Goal: Transaction & Acquisition: Purchase product/service

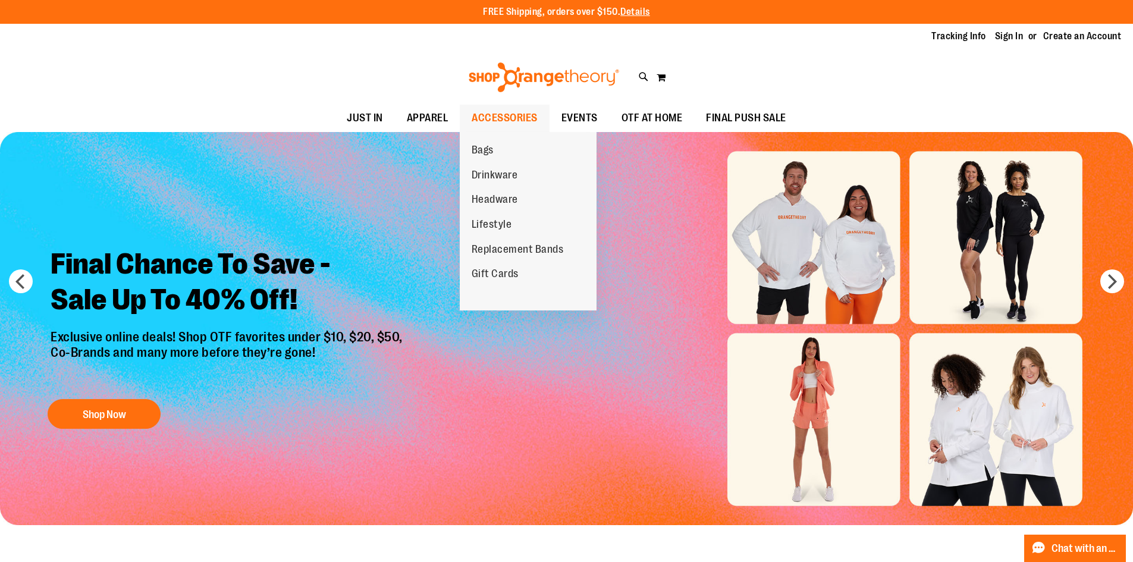
type input "**********"
click at [509, 118] on span "ACCESSORIES" at bounding box center [505, 118] width 66 height 27
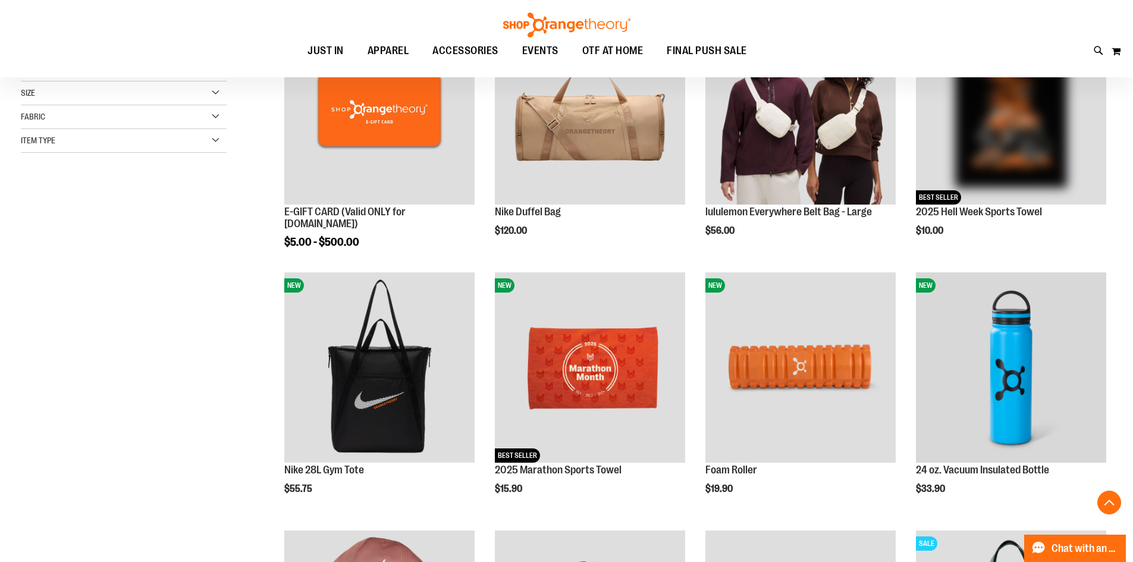
scroll to position [297, 0]
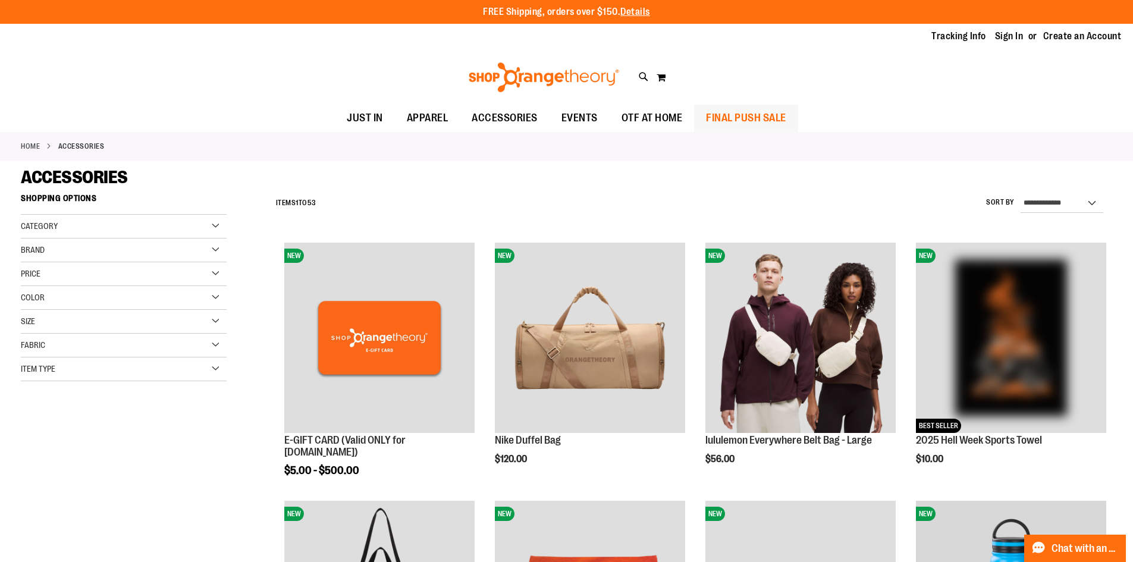
type input "**********"
click at [703, 116] on link "FINAL PUSH SALE" at bounding box center [746, 118] width 104 height 27
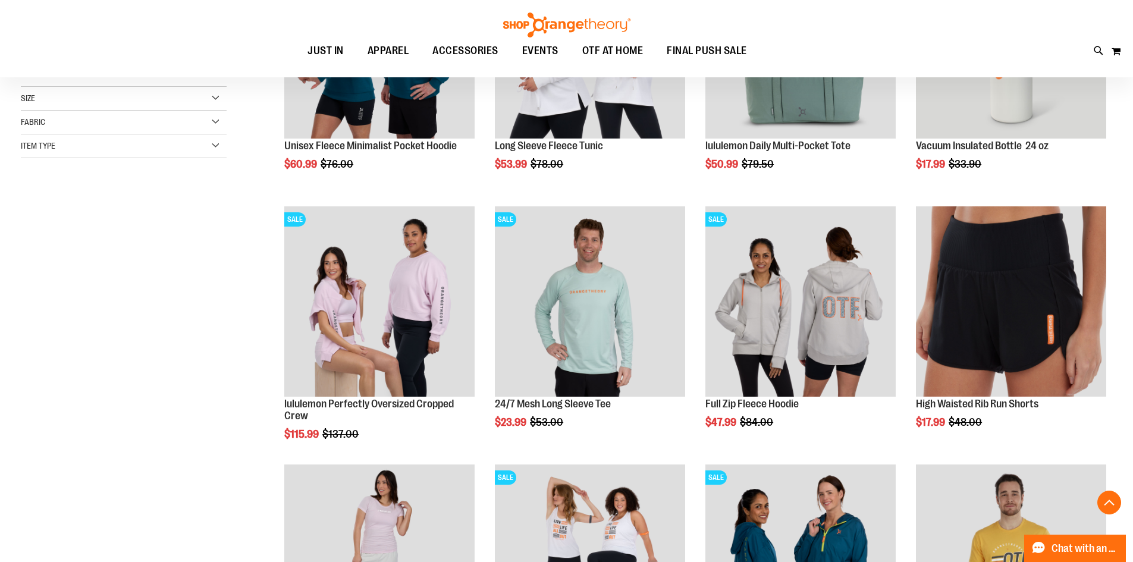
scroll to position [297, 0]
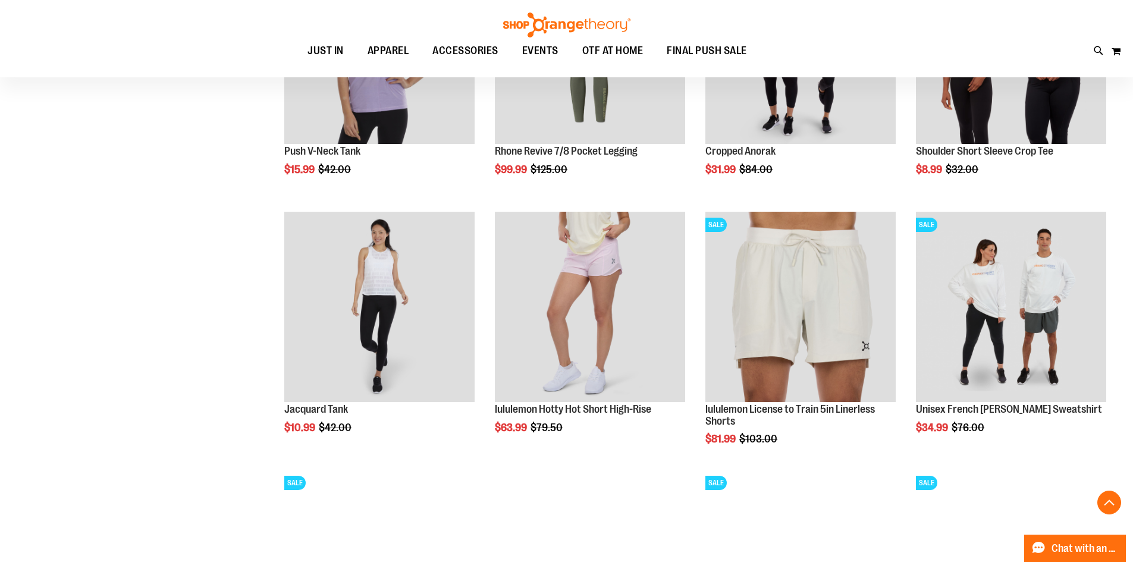
scroll to position [1130, 0]
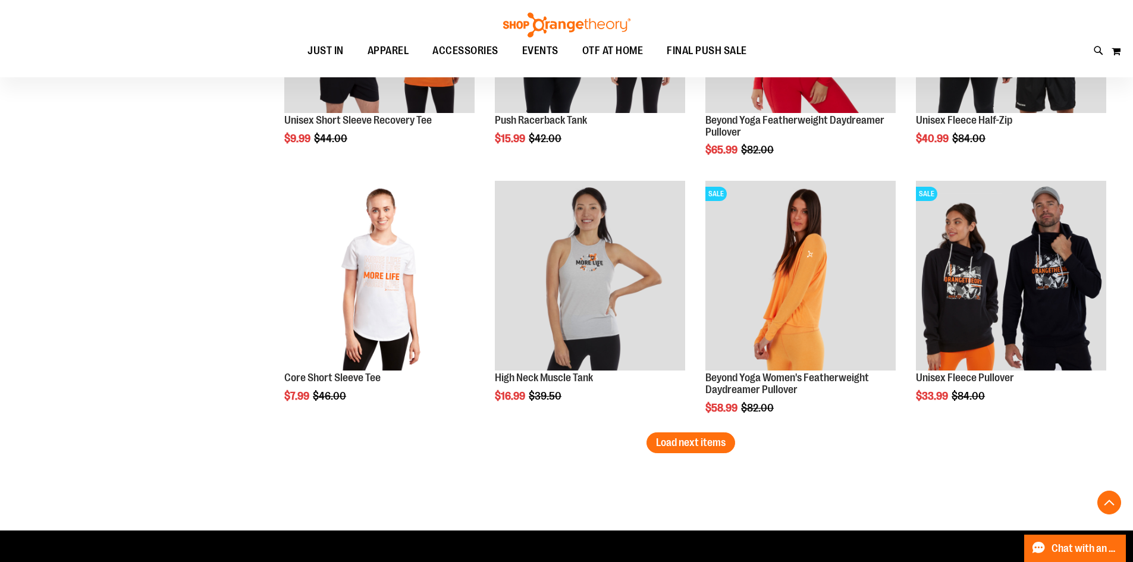
scroll to position [2141, 0]
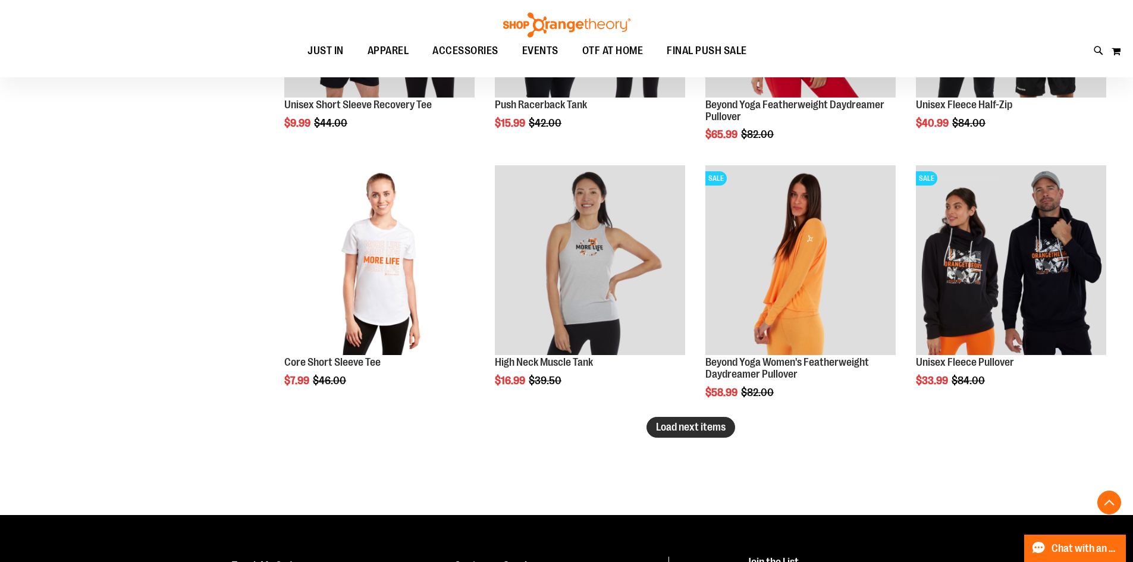
type input "**********"
click at [704, 431] on span "Load next items" at bounding box center [691, 427] width 70 height 12
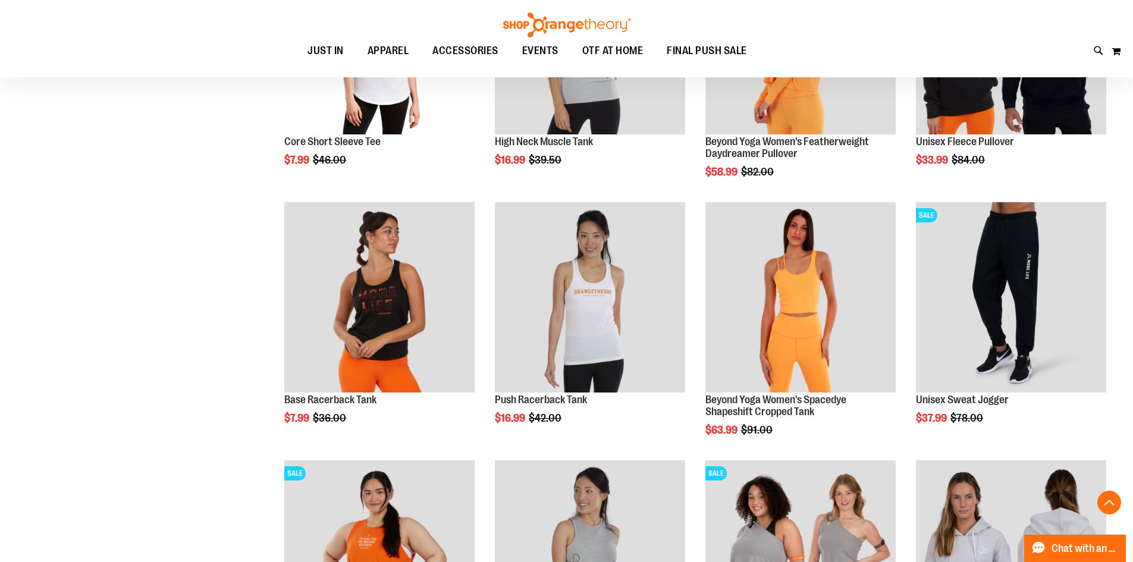
scroll to position [2379, 0]
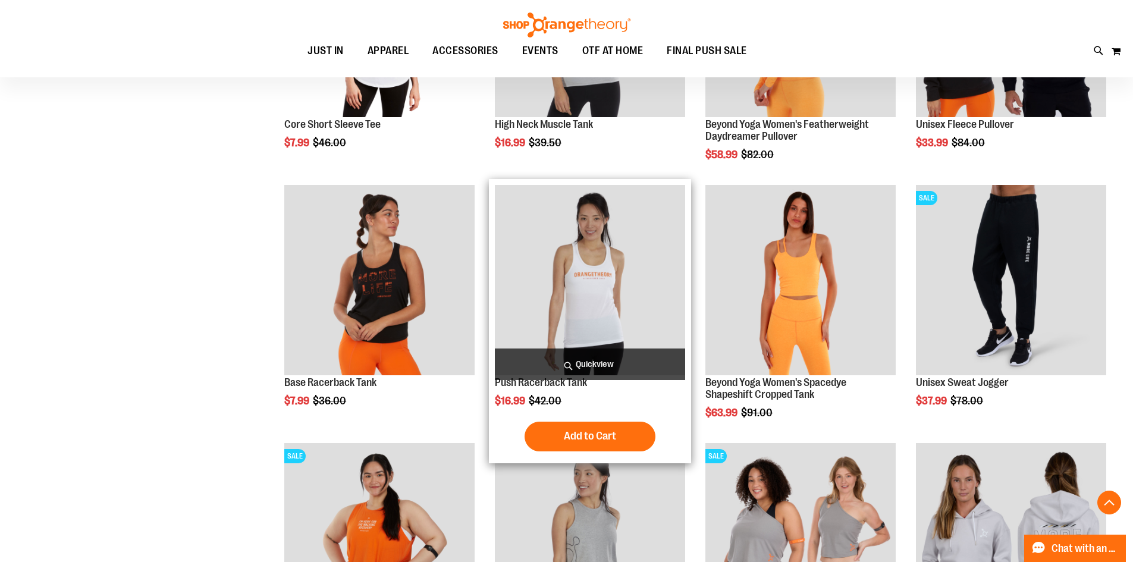
click at [577, 333] on img "product" at bounding box center [590, 280] width 190 height 190
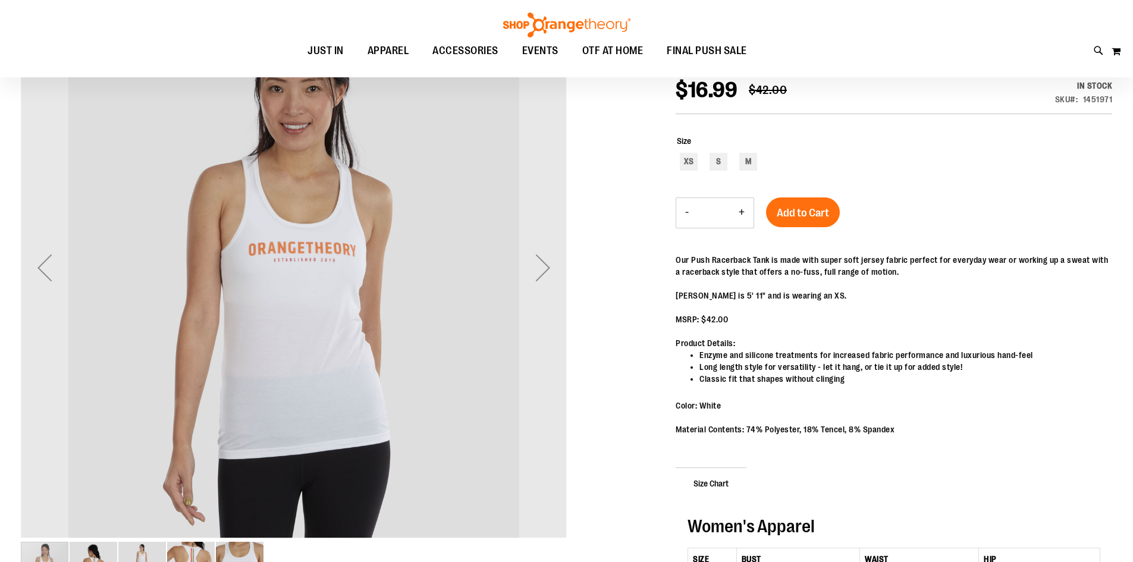
scroll to position [177, 0]
type input "**********"
click at [198, 551] on img "image 4 of 5" at bounding box center [191, 567] width 48 height 48
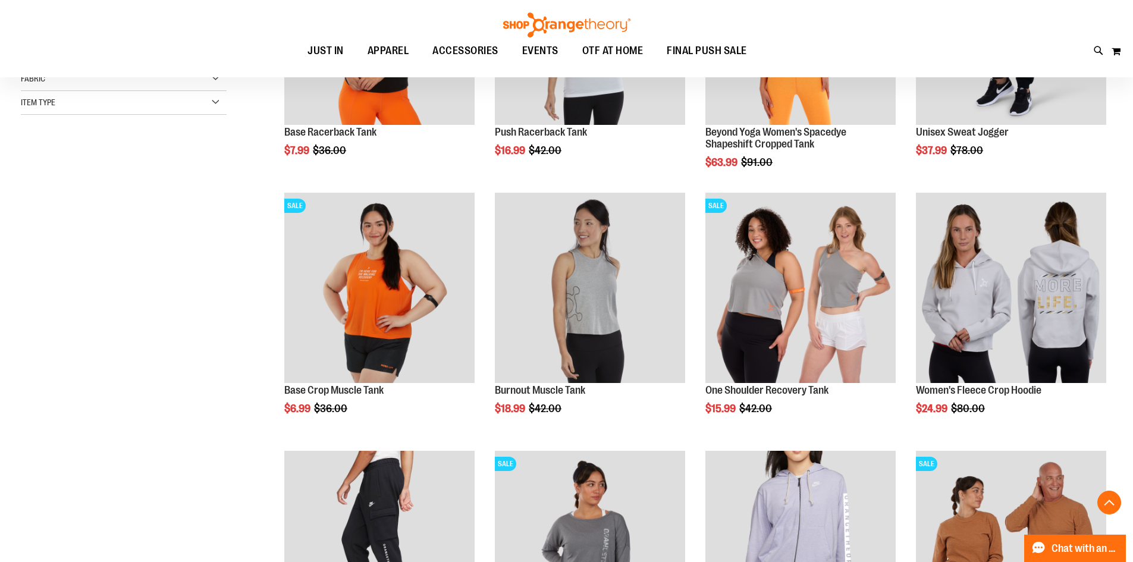
scroll to position [356, 0]
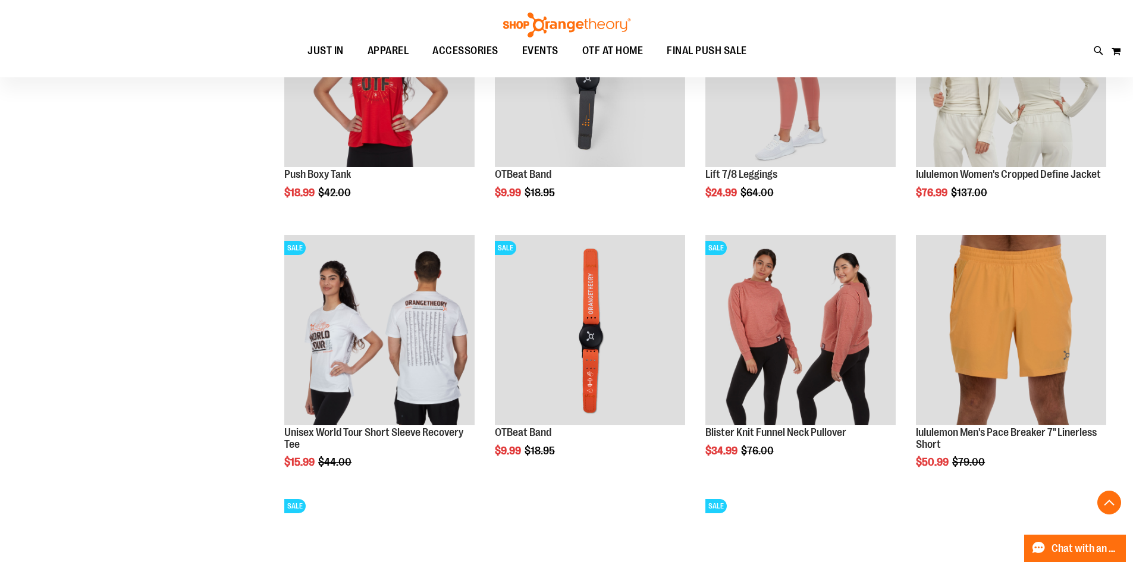
scroll to position [1070, 0]
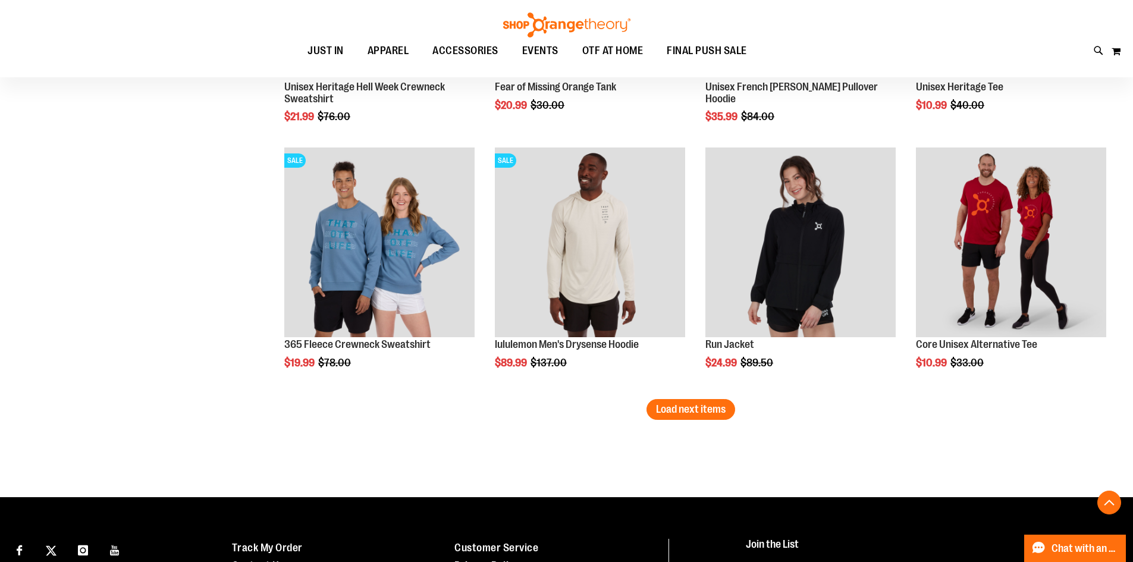
scroll to position [2200, 0]
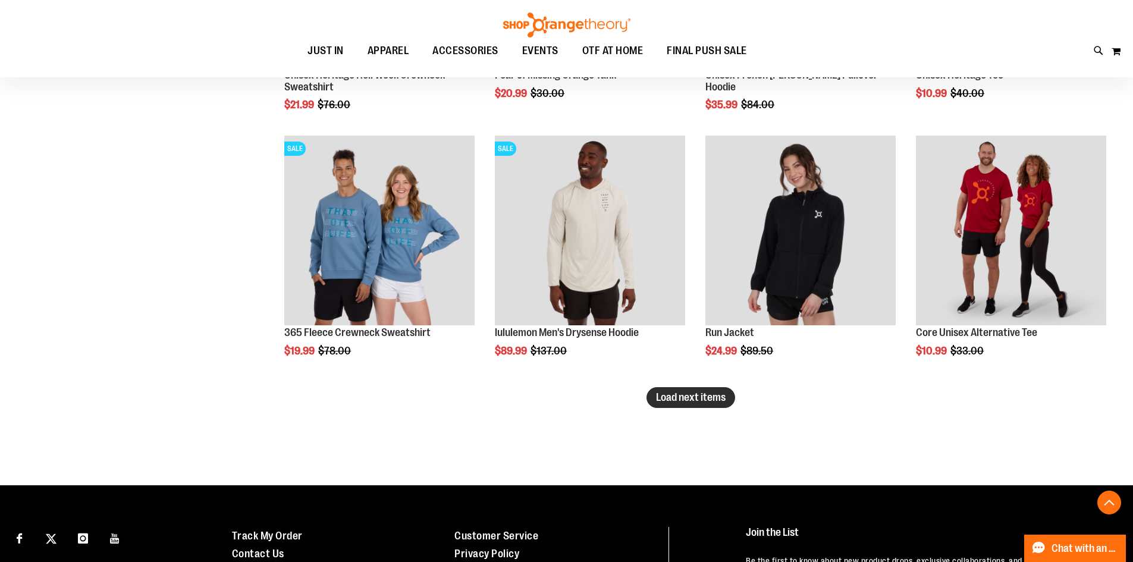
type input "**********"
click at [696, 402] on span "Load next items" at bounding box center [691, 397] width 70 height 12
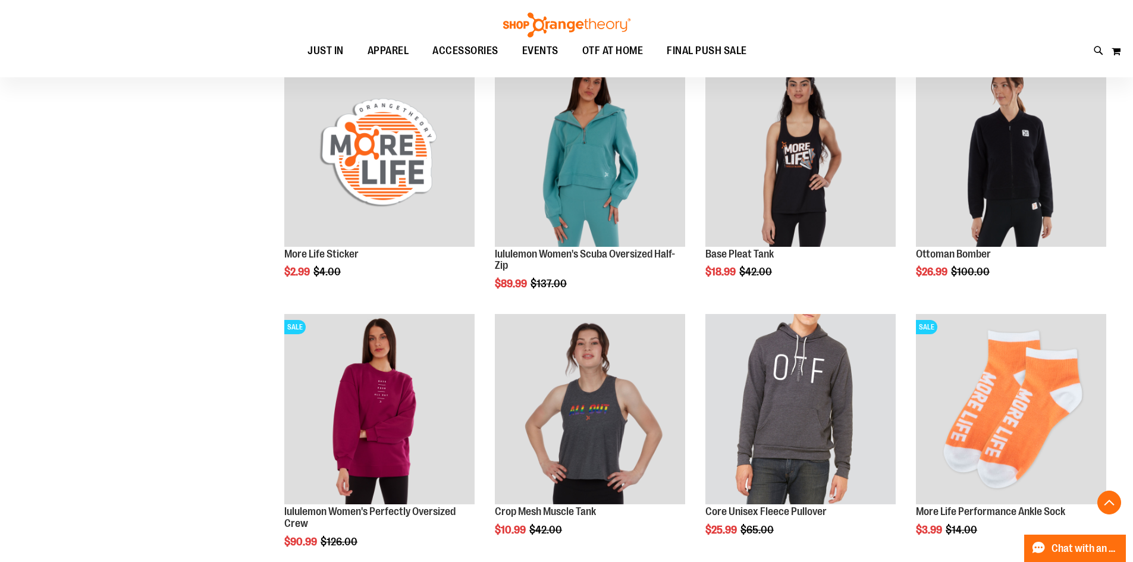
scroll to position [2855, 0]
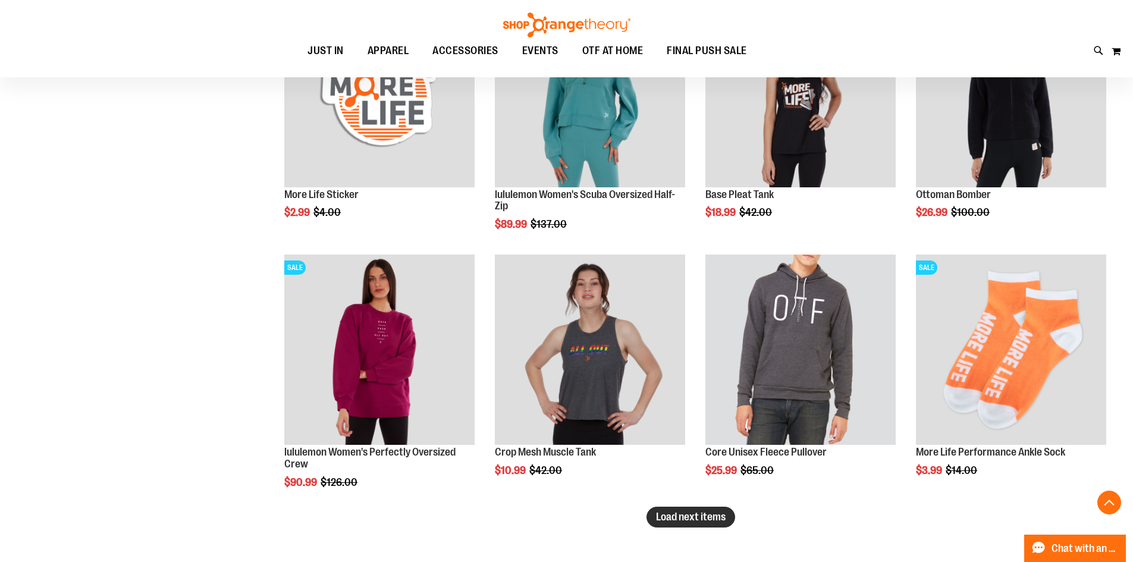
click at [710, 516] on span "Load next items" at bounding box center [691, 517] width 70 height 12
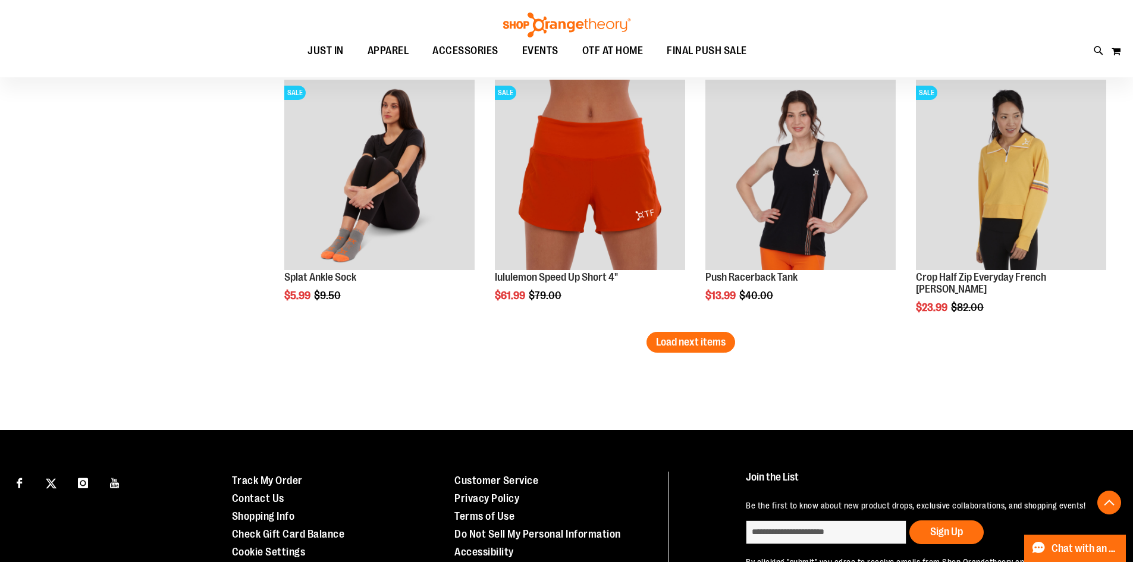
scroll to position [3807, 0]
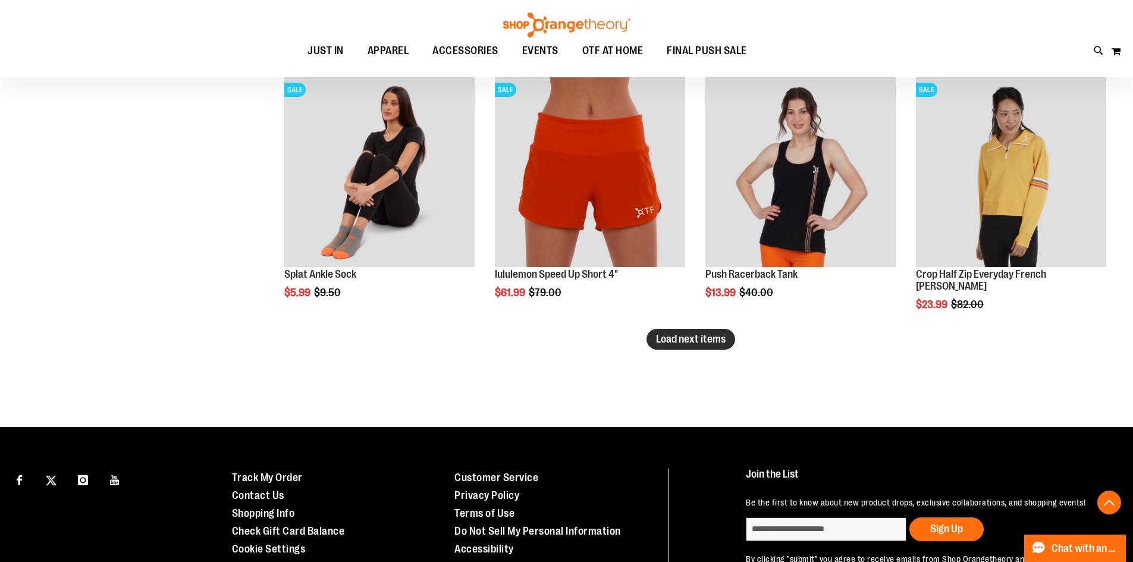
click at [700, 347] on button "Load next items" at bounding box center [691, 339] width 89 height 21
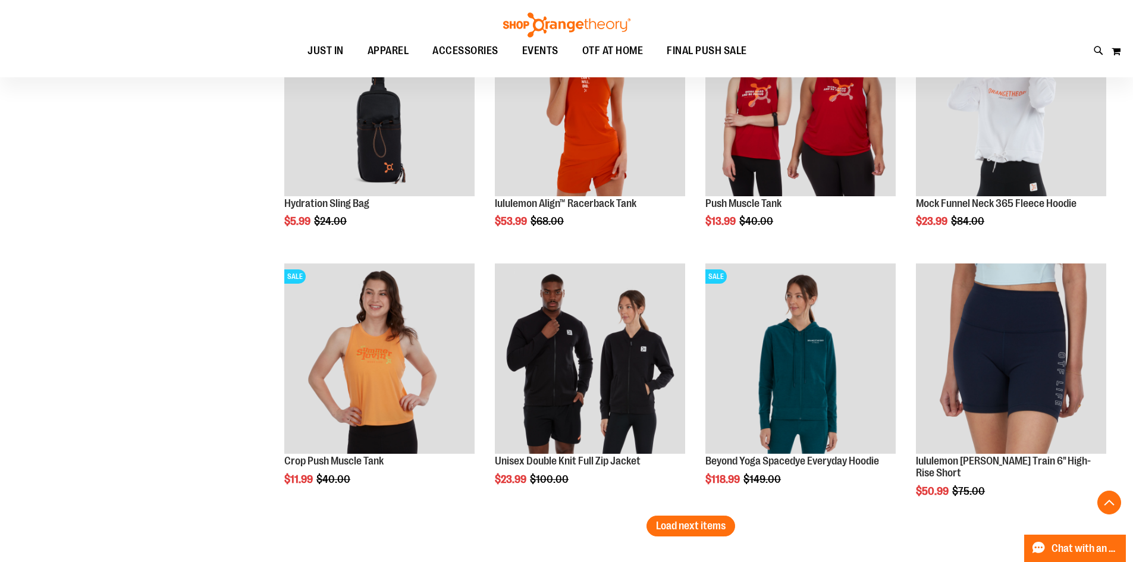
scroll to position [4402, 0]
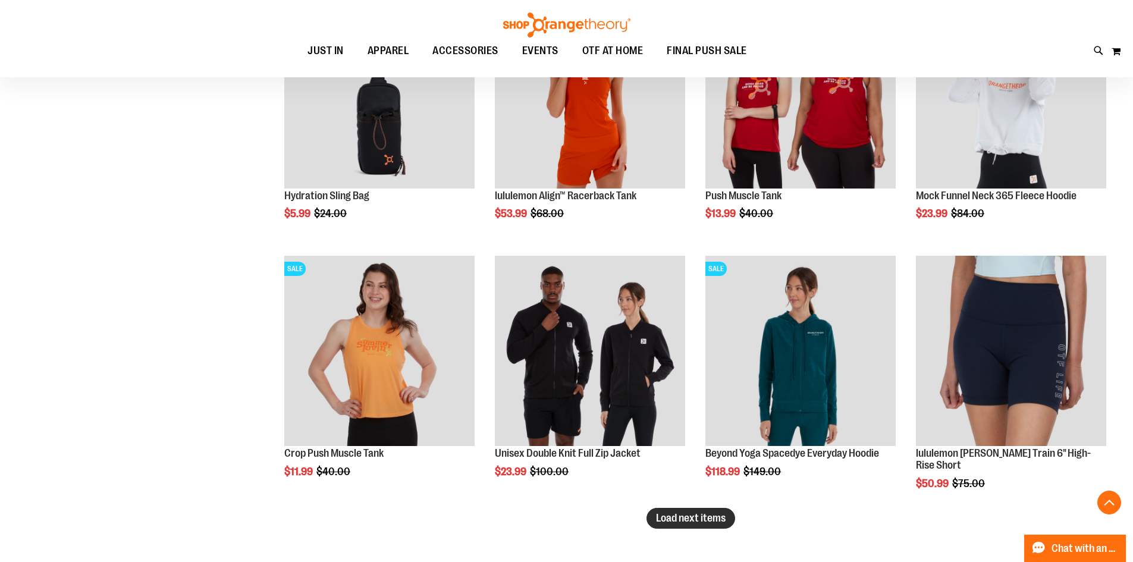
click at [711, 516] on span "Load next items" at bounding box center [691, 518] width 70 height 12
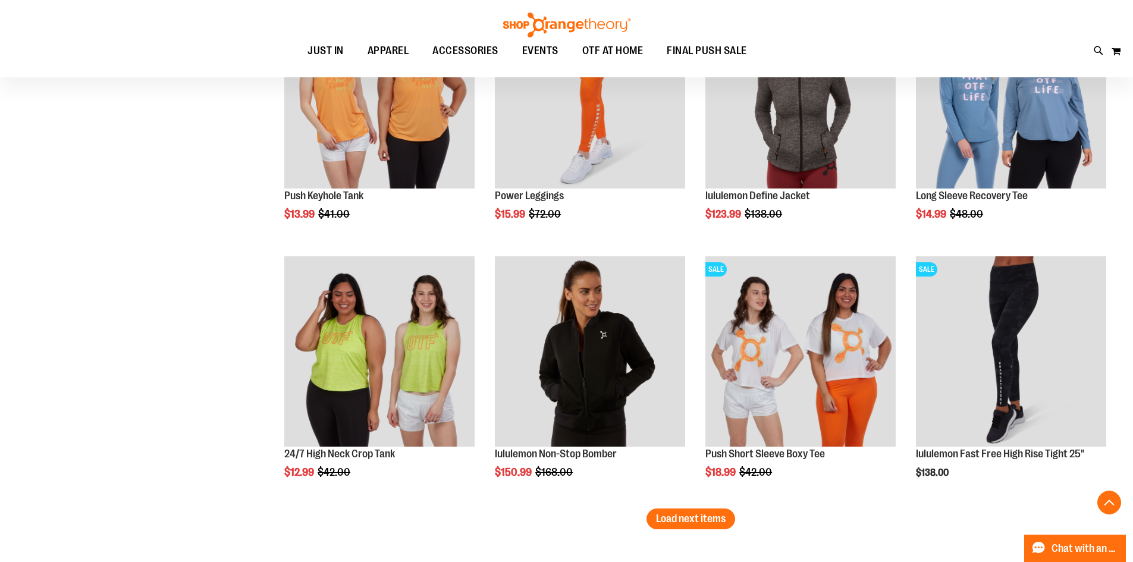
scroll to position [5234, 0]
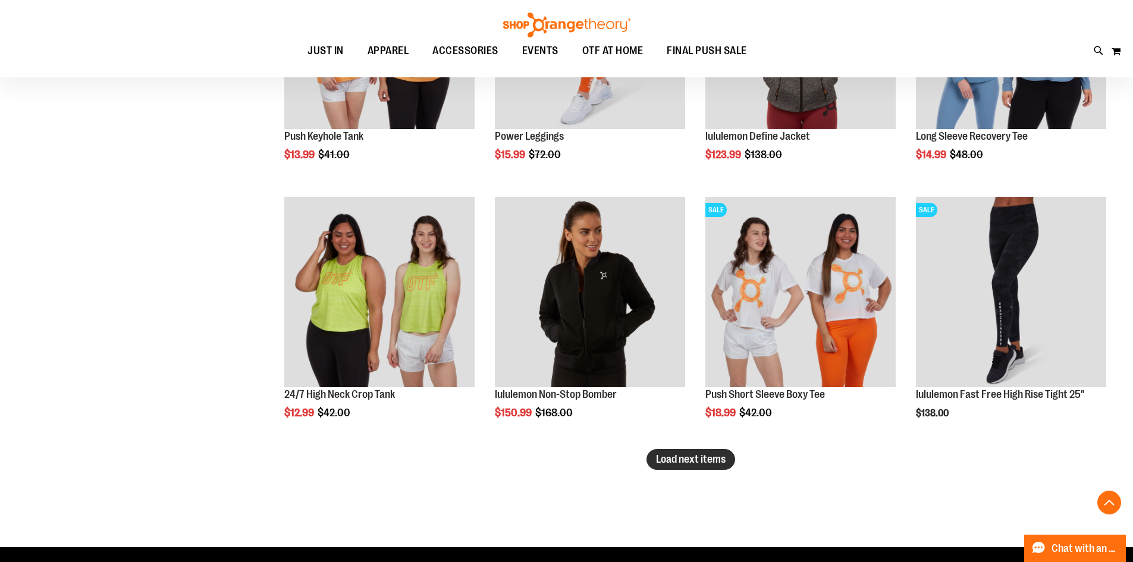
click at [710, 459] on span "Load next items" at bounding box center [691, 459] width 70 height 12
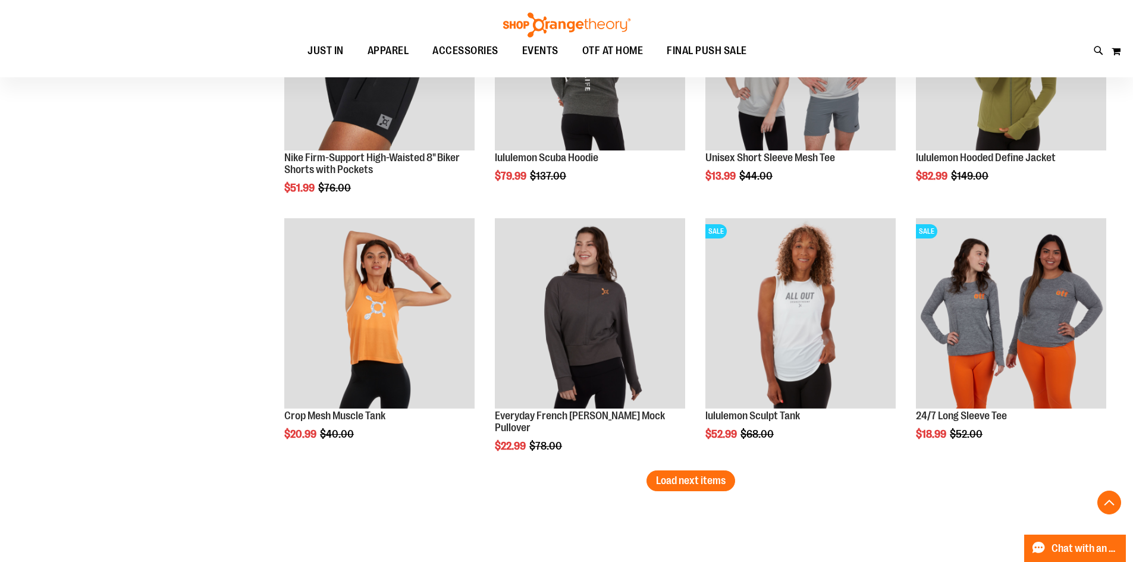
scroll to position [6008, 0]
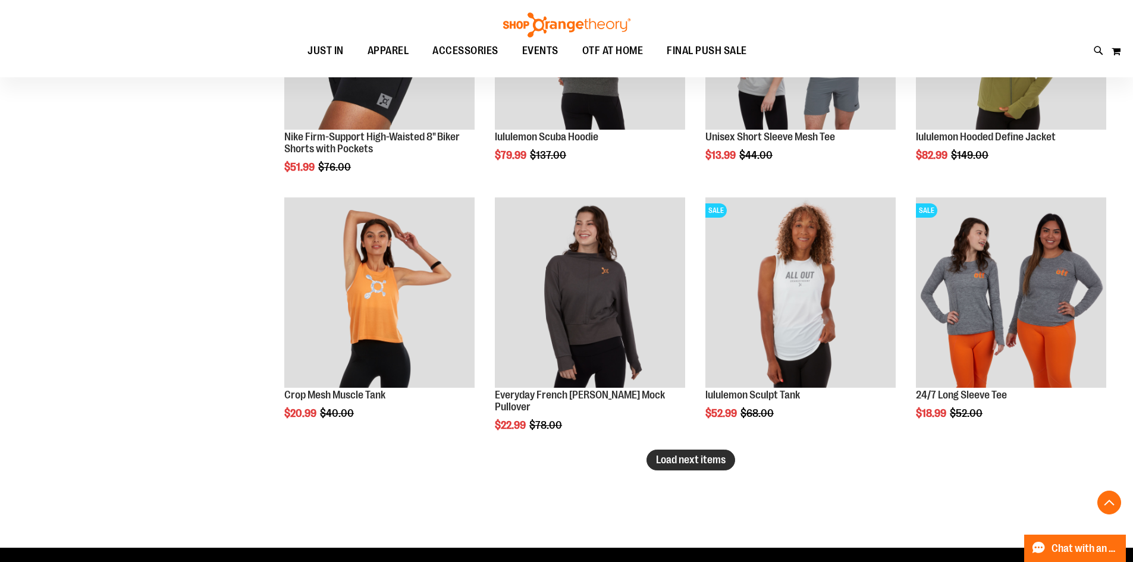
click at [687, 458] on span "Load next items" at bounding box center [691, 460] width 70 height 12
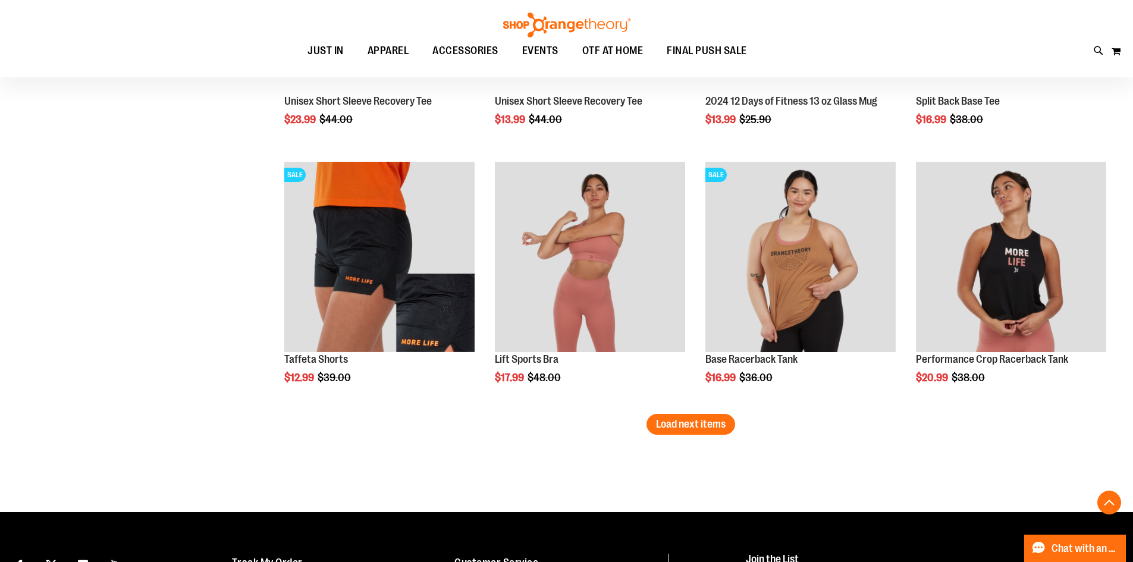
scroll to position [6841, 0]
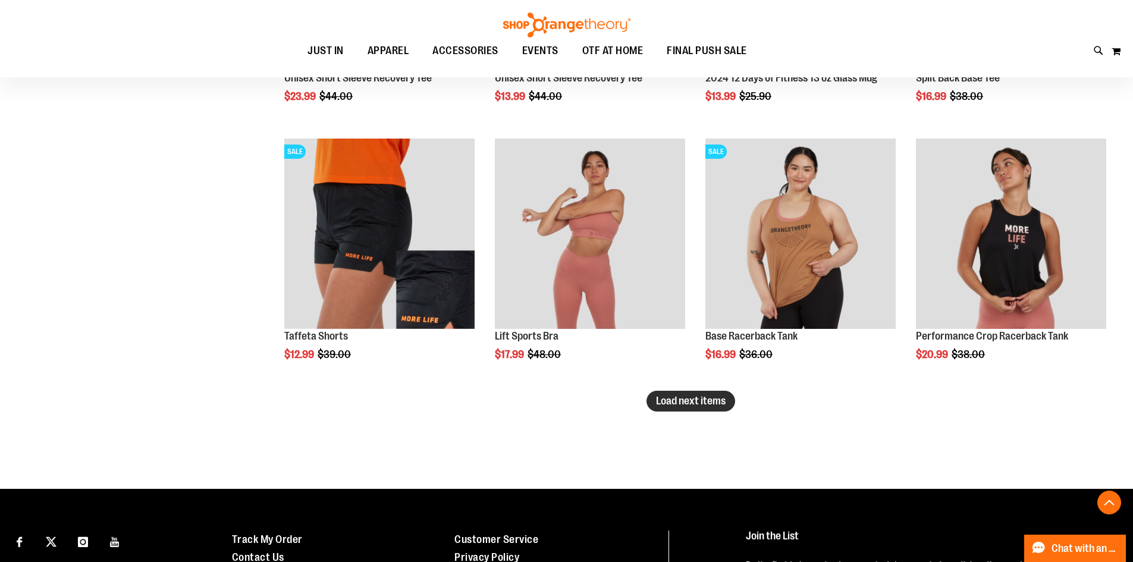
click at [682, 405] on span "Load next items" at bounding box center [691, 401] width 70 height 12
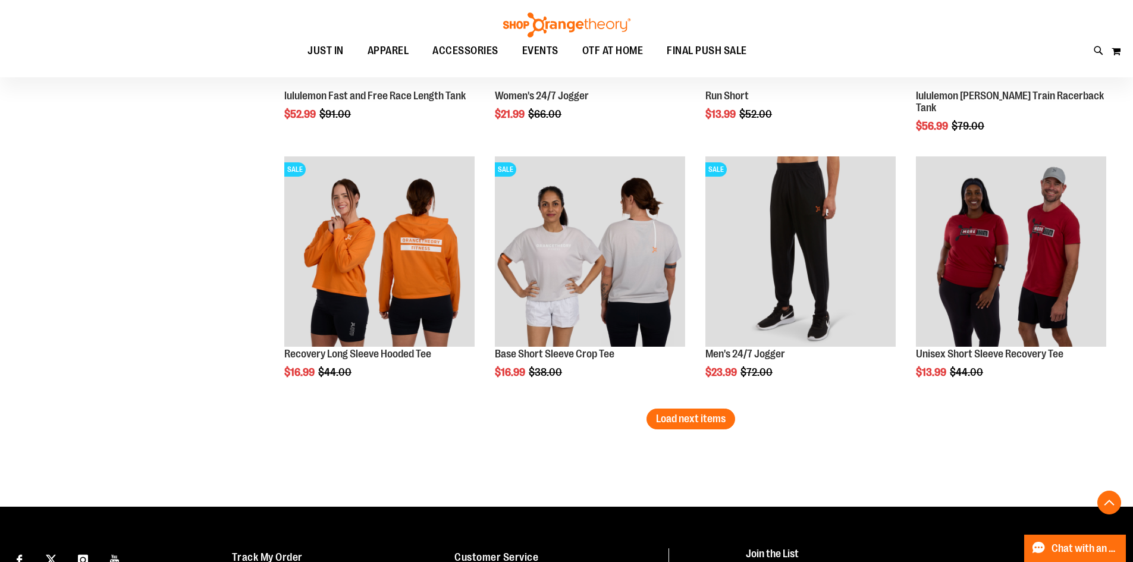
scroll to position [7614, 0]
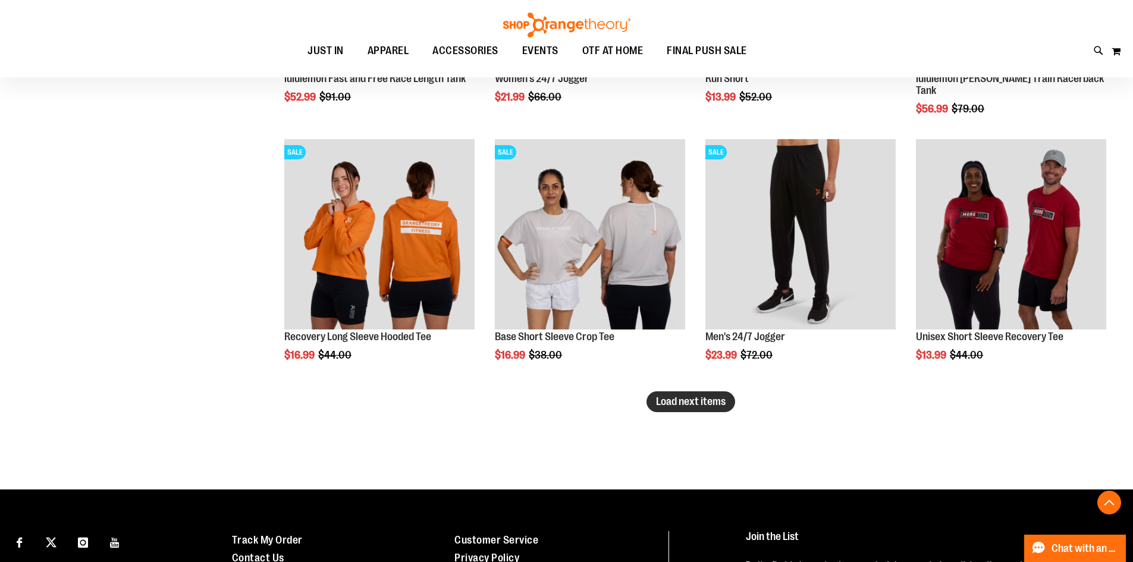
click at [690, 406] on span "Load next items" at bounding box center [691, 402] width 70 height 12
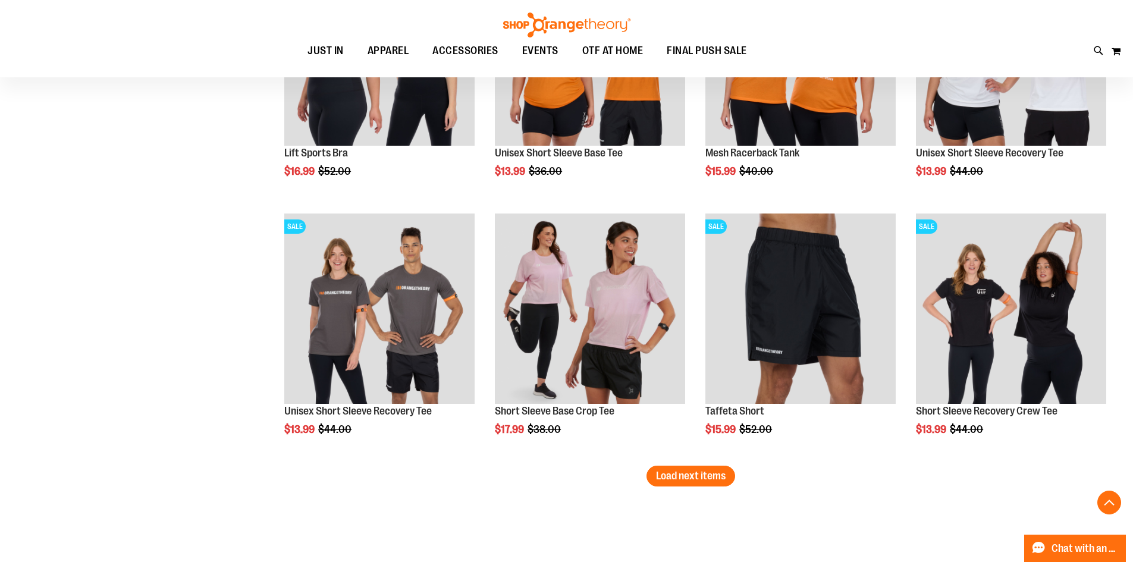
scroll to position [8328, 0]
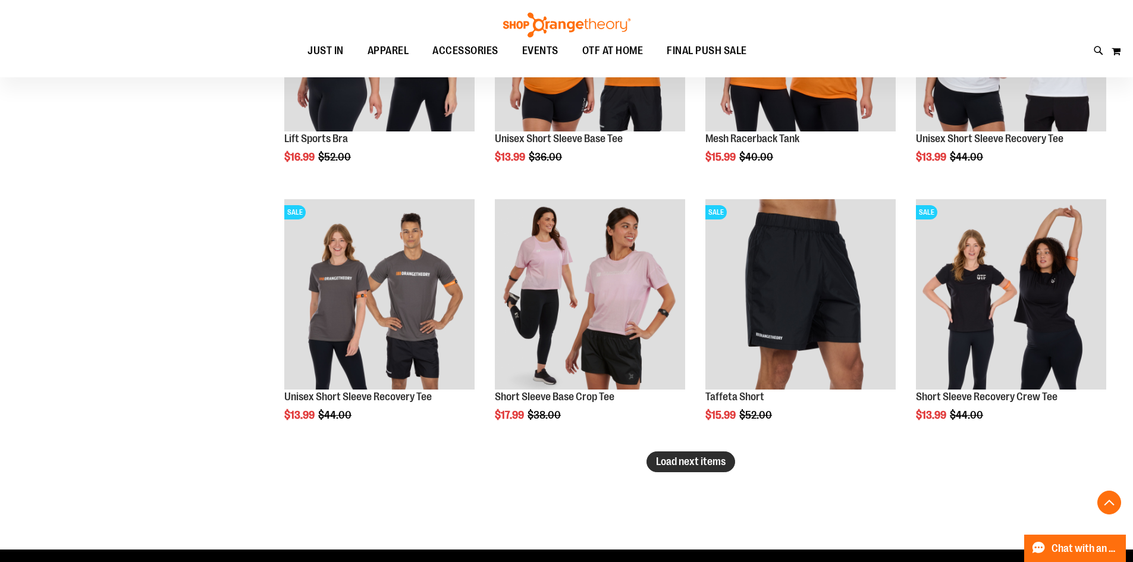
click at [722, 456] on span "Load next items" at bounding box center [691, 462] width 70 height 12
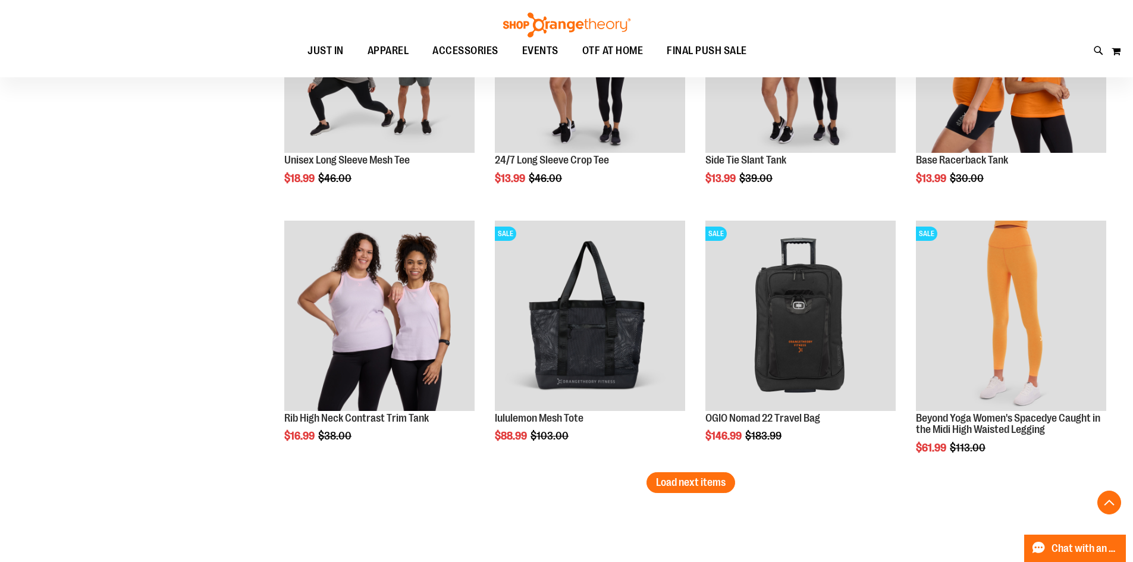
scroll to position [9101, 0]
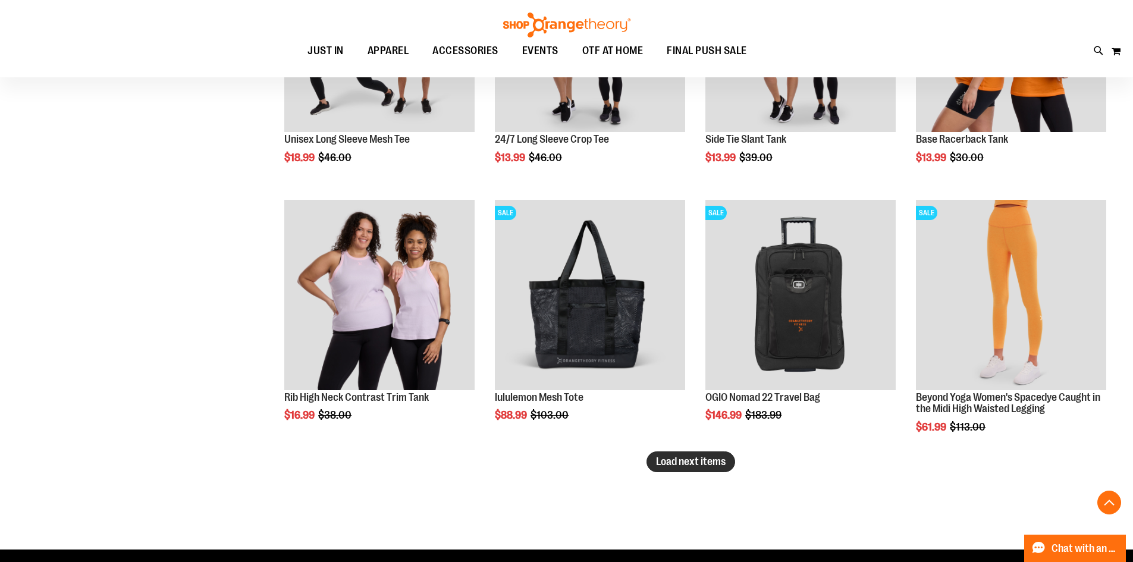
click at [691, 466] on span "Load next items" at bounding box center [691, 462] width 70 height 12
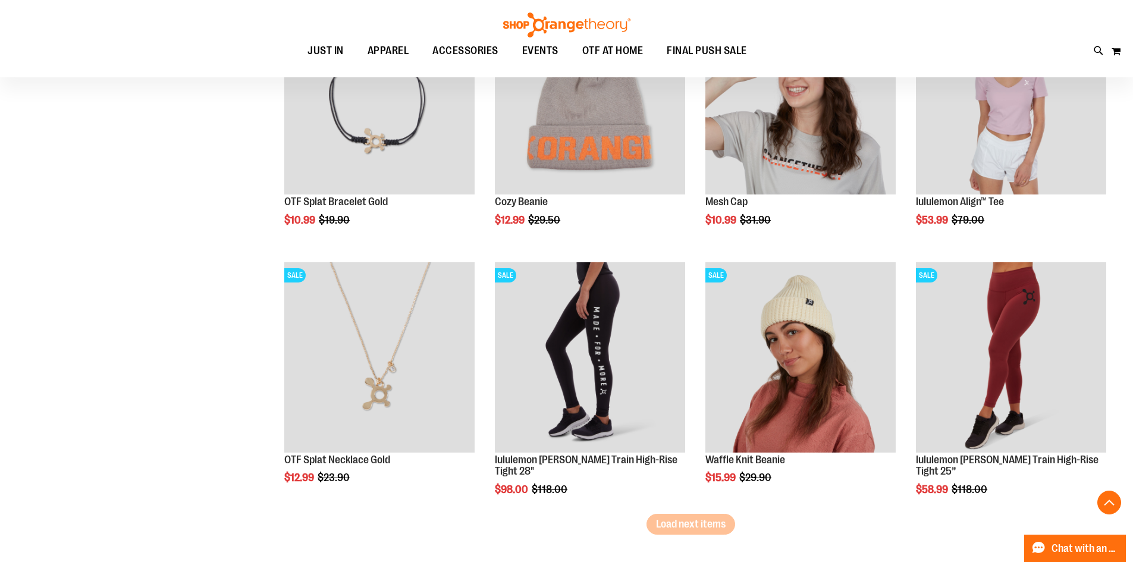
scroll to position [9815, 0]
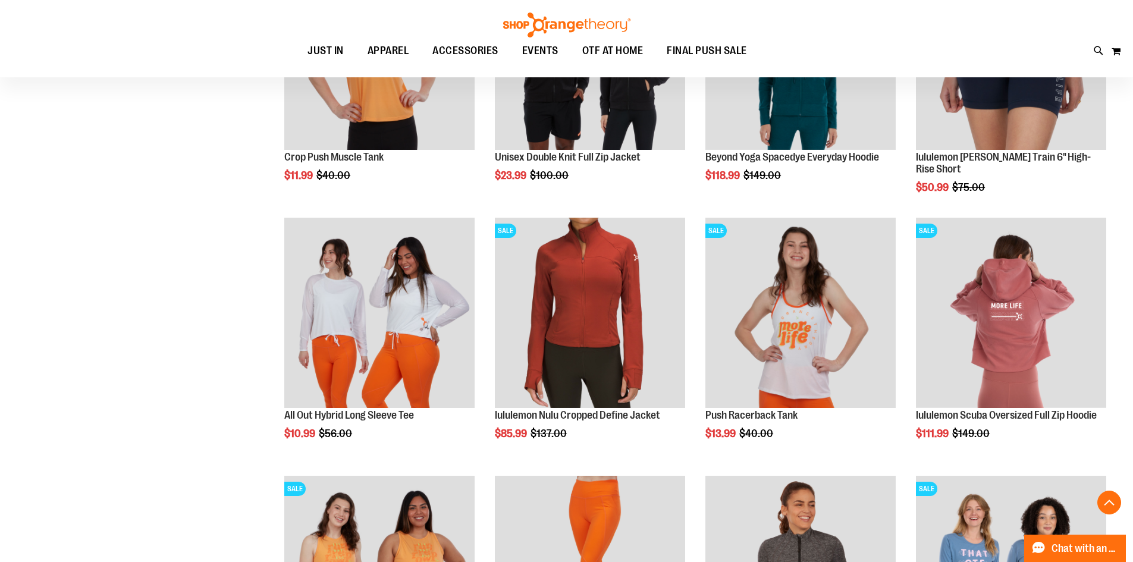
scroll to position [4402, 0]
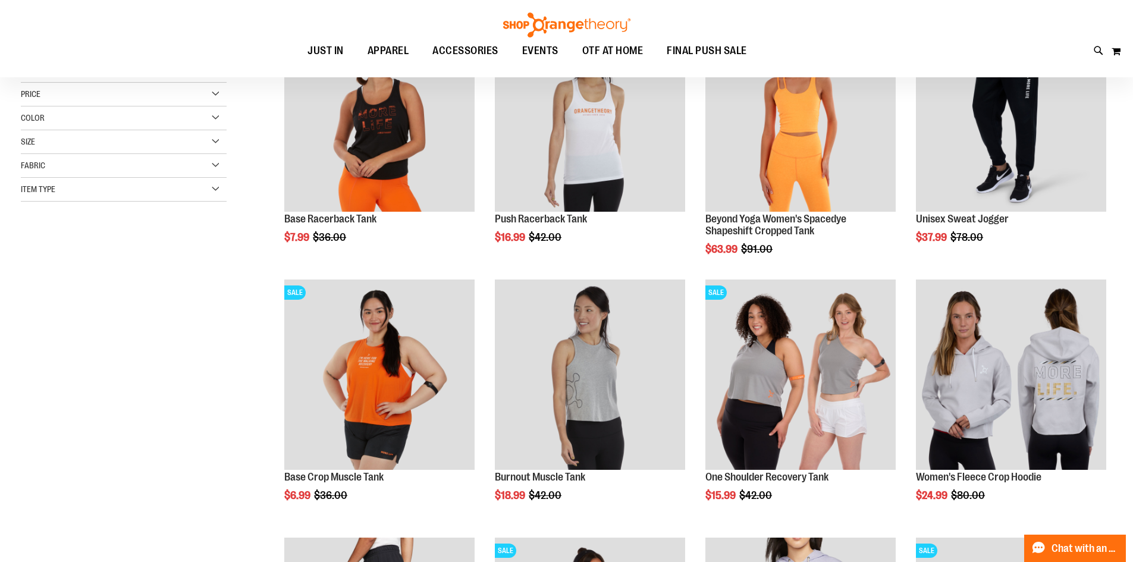
scroll to position [4, 0]
